Goal: Task Accomplishment & Management: Complete application form

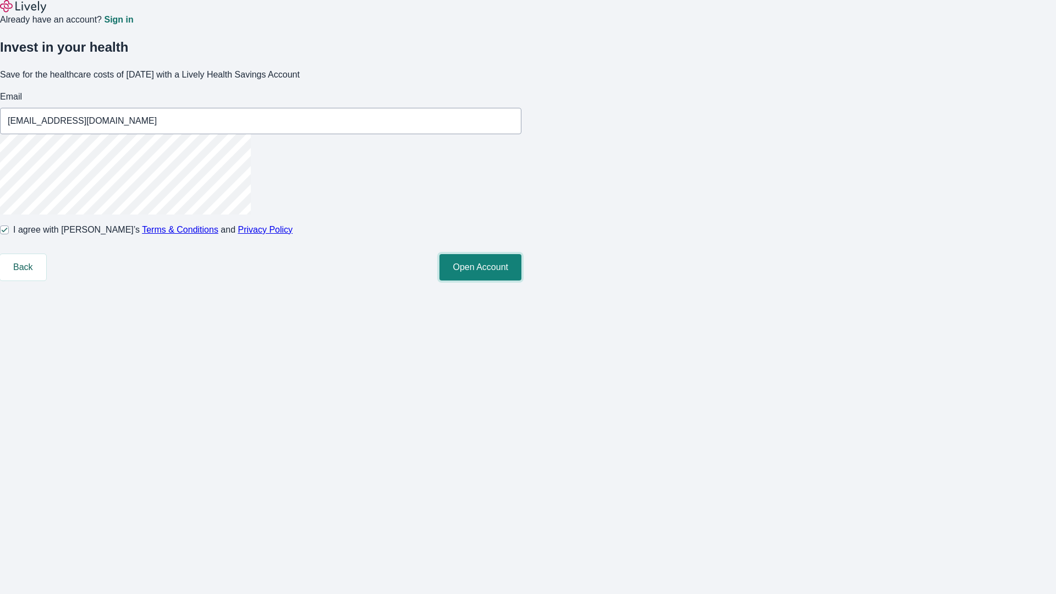
click at [521, 280] on button "Open Account" at bounding box center [480, 267] width 82 height 26
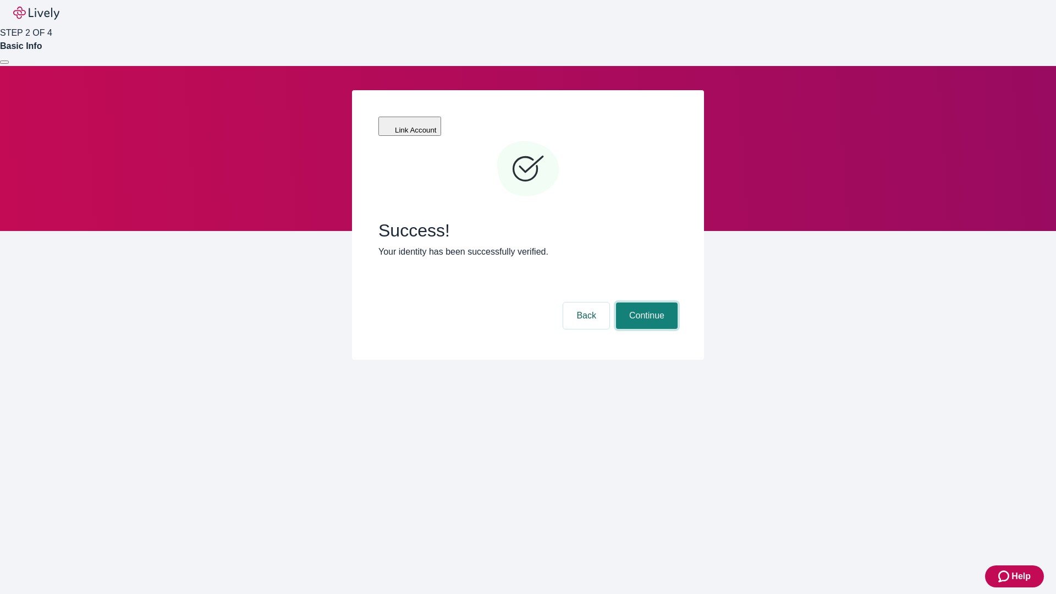
click at [645, 302] on button "Continue" at bounding box center [647, 315] width 62 height 26
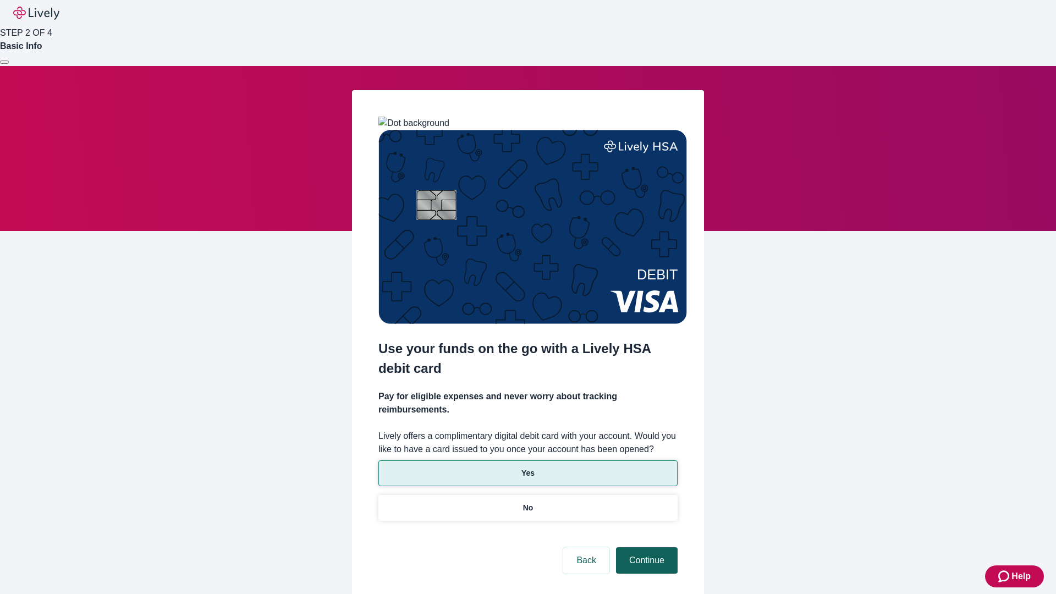
click at [527, 502] on p "No" at bounding box center [528, 508] width 10 height 12
click at [645, 547] on button "Continue" at bounding box center [647, 560] width 62 height 26
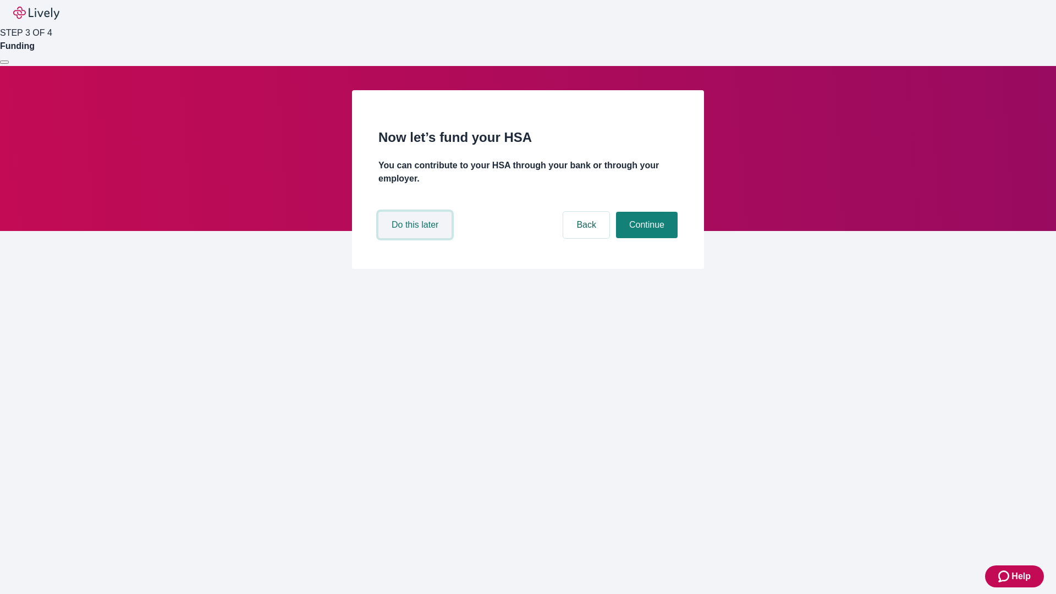
click at [416, 238] on button "Do this later" at bounding box center [414, 225] width 73 height 26
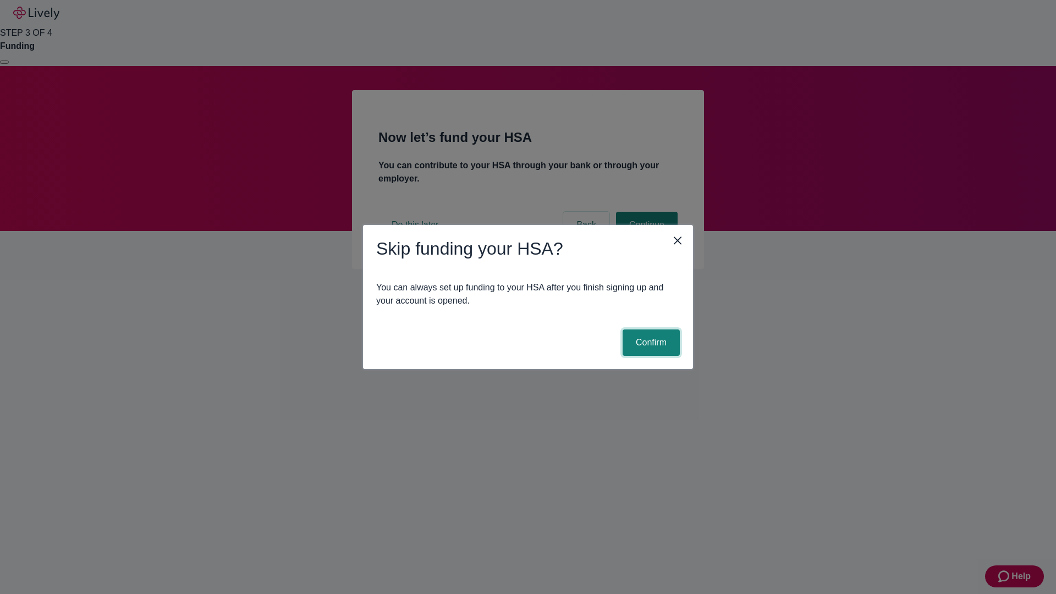
click at [649, 343] on button "Confirm" at bounding box center [650, 342] width 57 height 26
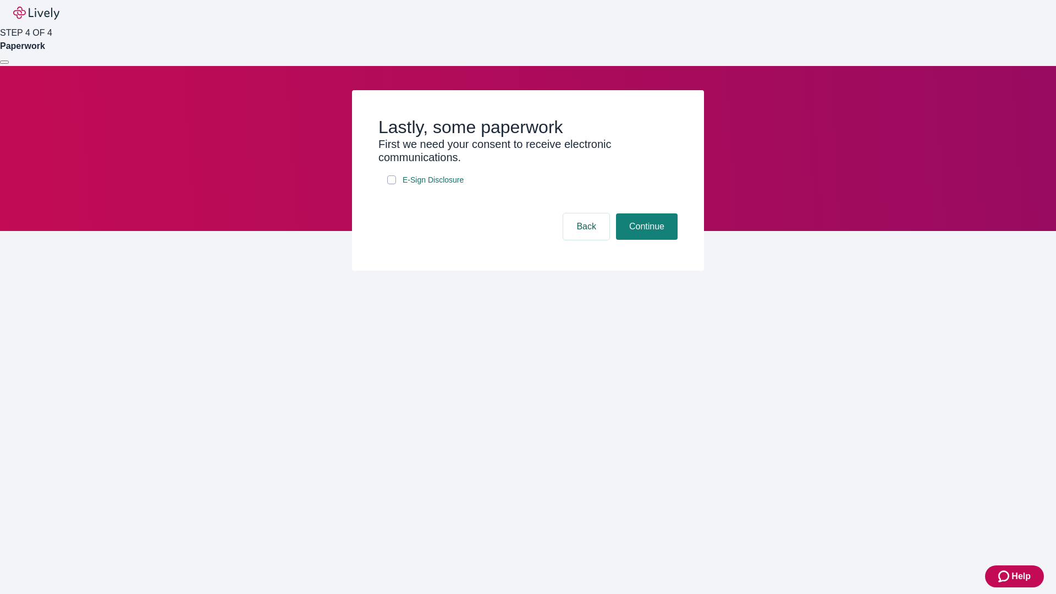
click at [391, 184] on input "E-Sign Disclosure" at bounding box center [391, 179] width 9 height 9
checkbox input "true"
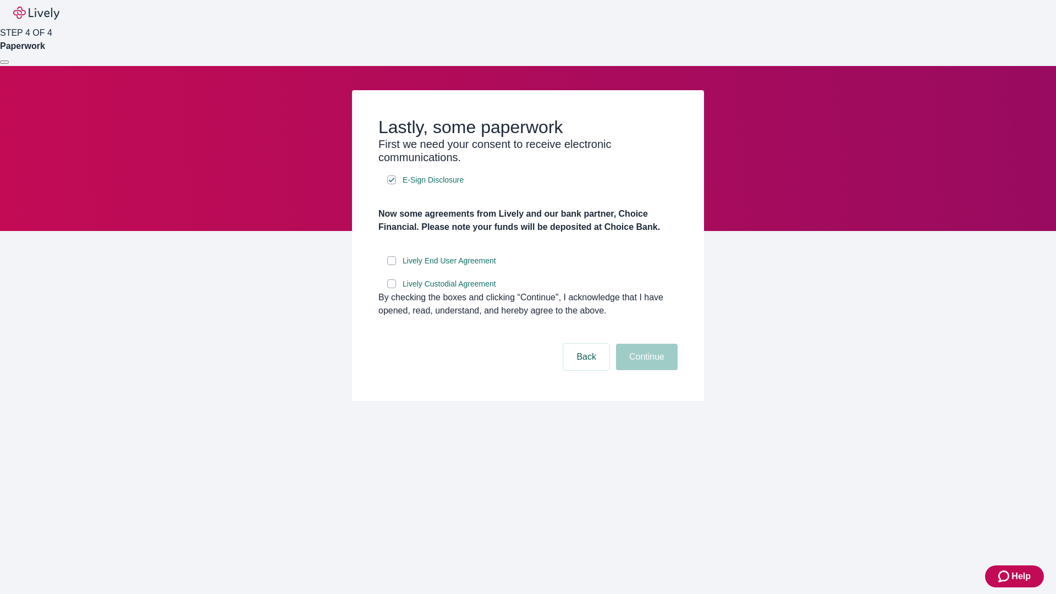
click at [391, 265] on input "Lively End User Agreement" at bounding box center [391, 260] width 9 height 9
checkbox input "true"
click at [391, 288] on input "Lively Custodial Agreement" at bounding box center [391, 283] width 9 height 9
checkbox input "true"
click at [645, 370] on button "Continue" at bounding box center [647, 357] width 62 height 26
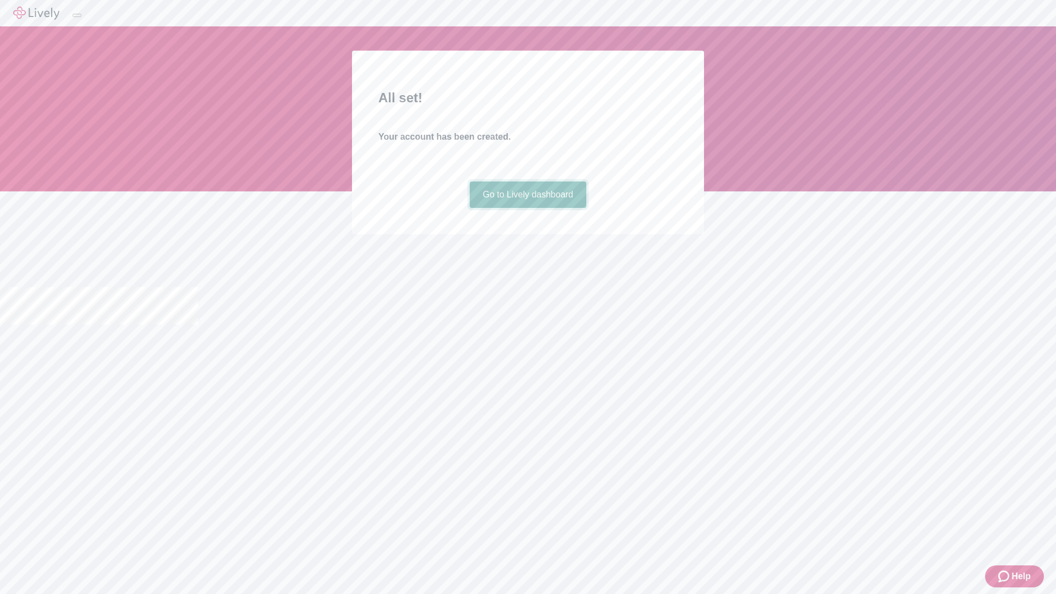
click at [527, 208] on link "Go to Lively dashboard" at bounding box center [528, 194] width 117 height 26
